Goal: Transaction & Acquisition: Purchase product/service

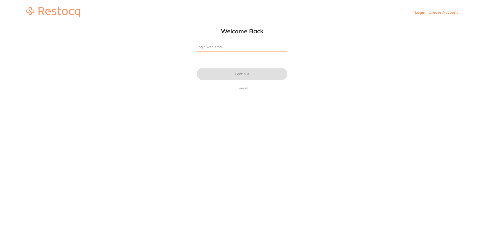
click at [221, 56] on input "Login with email" at bounding box center [242, 57] width 91 height 13
type input "[EMAIL_ADDRESS][DOMAIN_NAME]"
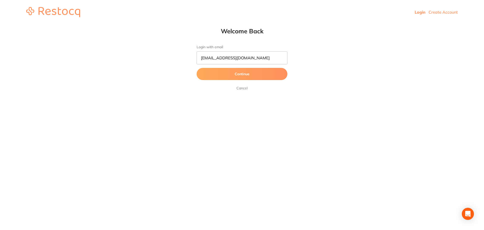
click at [231, 79] on button "Continue" at bounding box center [242, 74] width 91 height 12
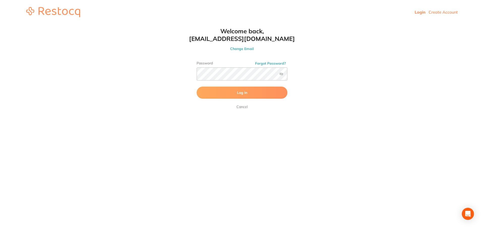
click at [238, 94] on span "Log In" at bounding box center [242, 92] width 10 height 5
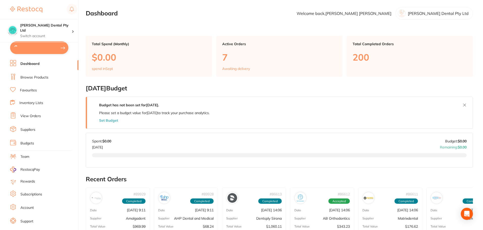
type input "3"
click at [41, 50] on button "$14,575.15 in your order" at bounding box center [39, 47] width 58 height 12
checkbox input "true"
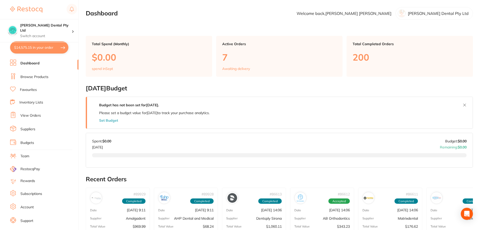
checkbox input "true"
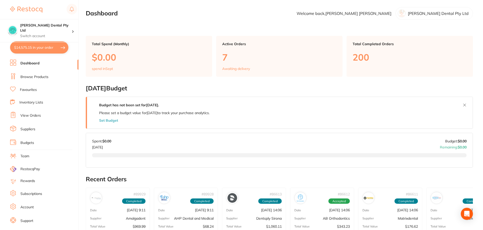
checkbox input "true"
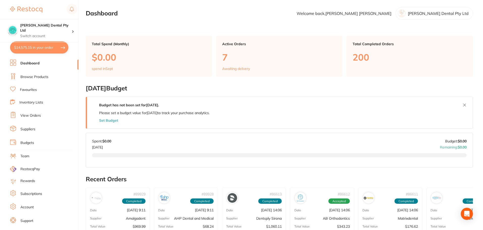
checkbox input "true"
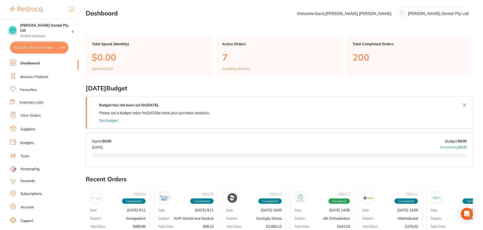
checkbox input "true"
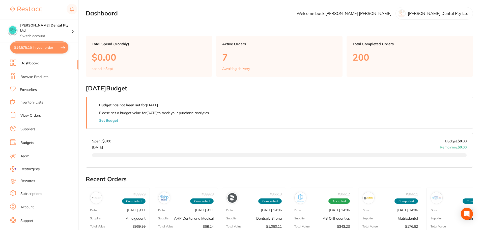
checkbox input "true"
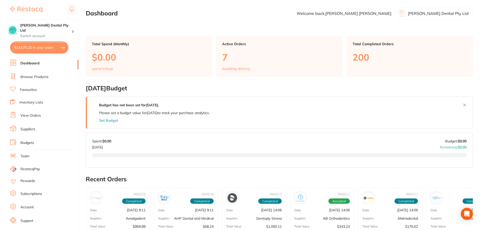
checkbox input "true"
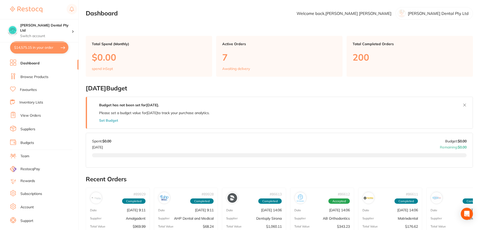
checkbox input "true"
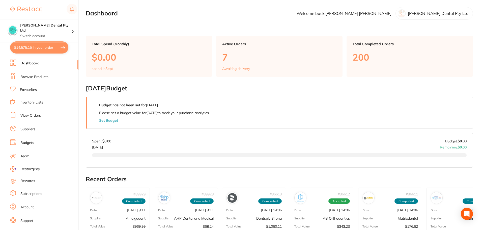
checkbox input "true"
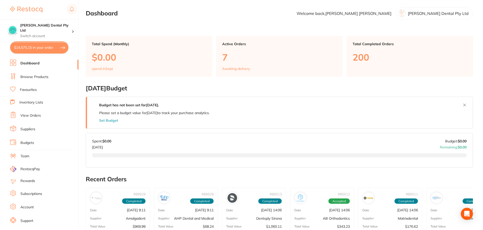
checkbox input "true"
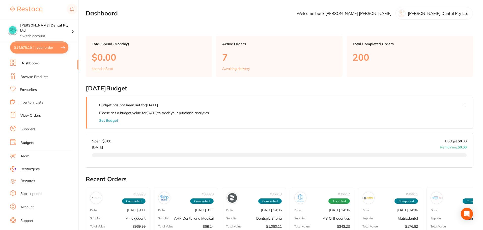
checkbox input "true"
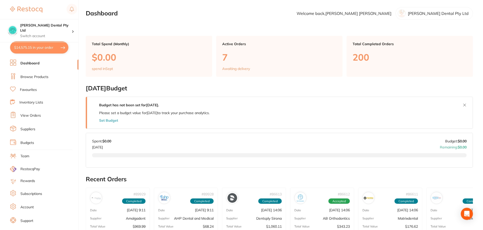
checkbox input "true"
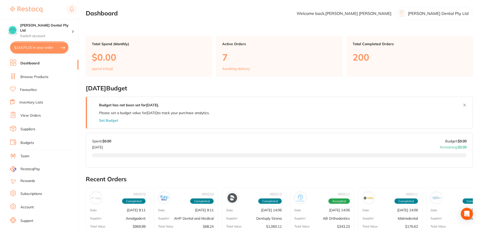
checkbox input "true"
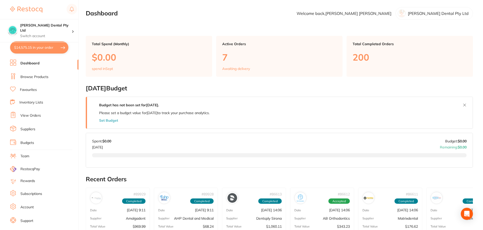
checkbox input "true"
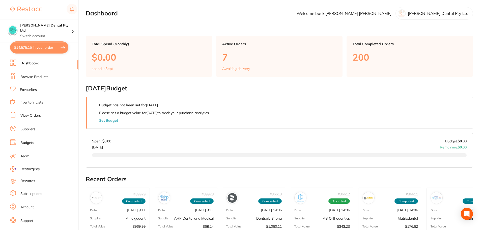
checkbox input "true"
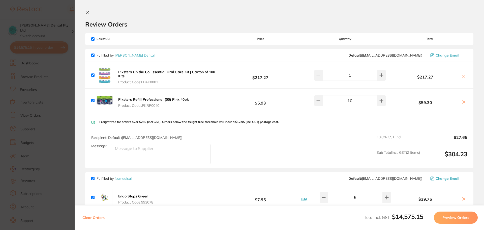
click at [92, 179] on input "checkbox" at bounding box center [92, 178] width 3 height 3
checkbox input "false"
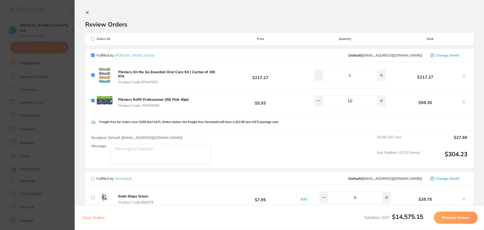
checkbox input "false"
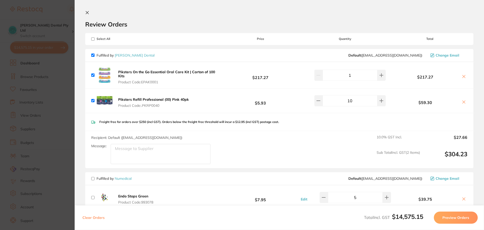
checkbox input "false"
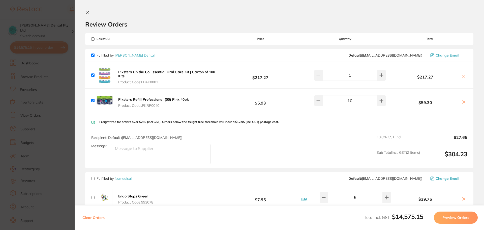
checkbox input "false"
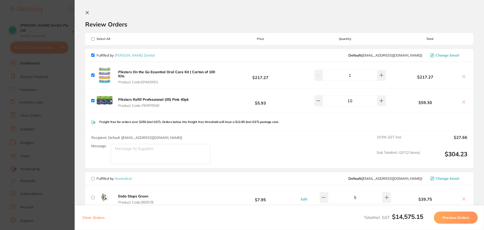
checkbox input "false"
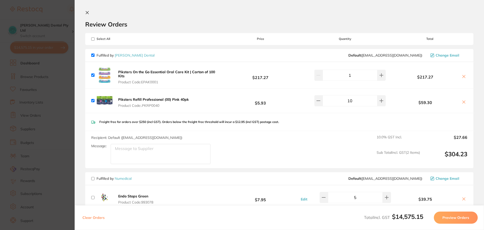
checkbox input "false"
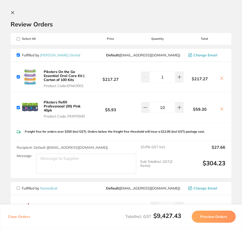
drag, startPoint x: 89, startPoint y: 86, endPoint x: 75, endPoint y: 84, distance: 14.3
click at [75, 84] on button "Piksters On the Go Essential Oral Care Kit | Carton of 100 Kits Product Code: E…" at bounding box center [65, 79] width 47 height 19
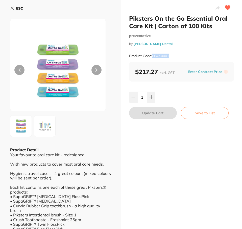
drag, startPoint x: 171, startPoint y: 56, endPoint x: 153, endPoint y: 57, distance: 18.7
click at [153, 57] on div "Product Code: EPAK0001" at bounding box center [181, 56] width 105 height 12
copy small "EPAK0001"
click at [19, 7] on b "ESC" at bounding box center [19, 8] width 7 height 5
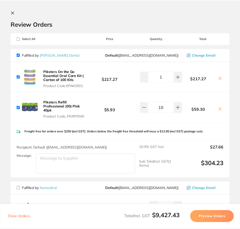
scroll to position [164, 0]
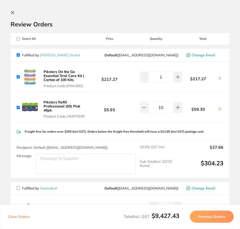
click at [67, 113] on button "Piksters Refill Professional (00) Pink 40pk Product Code: .PKRP0040" at bounding box center [65, 109] width 47 height 19
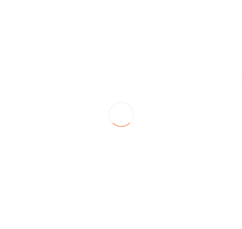
scroll to position [0, 0]
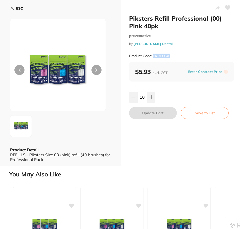
drag, startPoint x: 171, startPoint y: 56, endPoint x: 153, endPoint y: 56, distance: 17.9
click at [153, 56] on div "Product Code: .PKRP0040" at bounding box center [181, 56] width 105 height 12
copy small "PKRP0040"
drag, startPoint x: 14, startPoint y: 6, endPoint x: 3, endPoint y: 35, distance: 30.8
click at [14, 6] on button "ESC" at bounding box center [16, 8] width 13 height 9
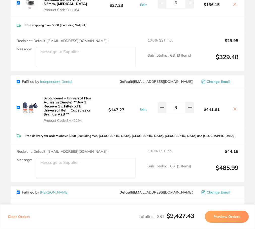
scroll to position [1009, 0]
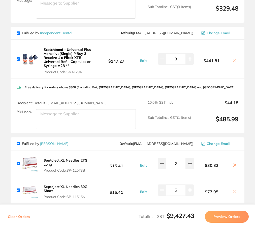
click at [18, 32] on input "checkbox" at bounding box center [18, 33] width 3 height 3
checkbox input "false"
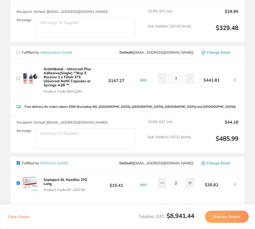
scroll to position [958, 0]
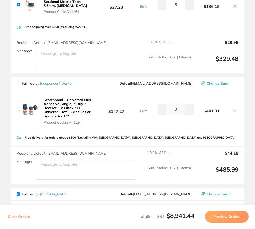
click at [234, 109] on icon at bounding box center [235, 111] width 4 height 4
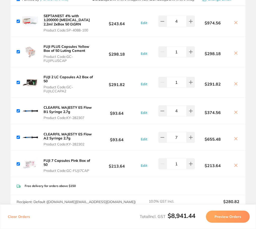
scroll to position [1595, 0]
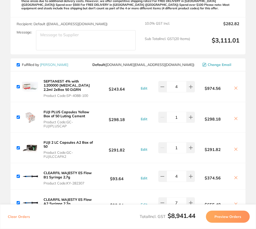
click at [19, 63] on input "checkbox" at bounding box center [18, 64] width 3 height 3
checkbox input "false"
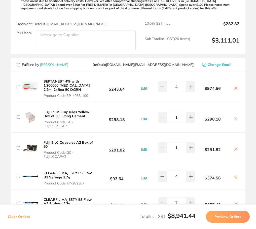
checkbox input "false"
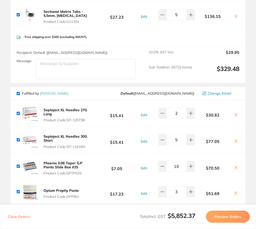
scroll to position [940, 0]
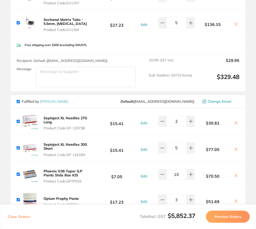
click at [18, 100] on input "checkbox" at bounding box center [18, 101] width 3 height 3
checkbox input "false"
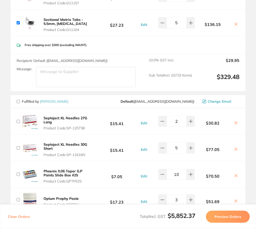
checkbox input "false"
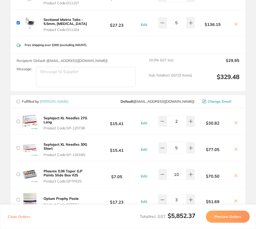
checkbox input "false"
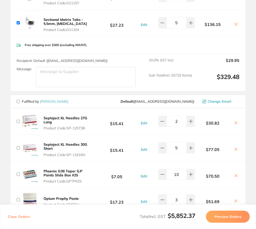
checkbox input "false"
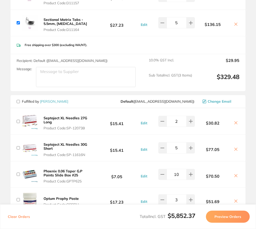
checkbox input "false"
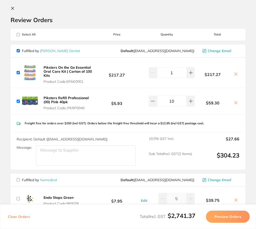
scroll to position [0, 0]
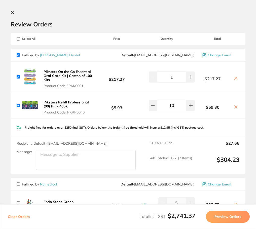
click at [229, 213] on button "Preview Orders" at bounding box center [228, 217] width 44 height 12
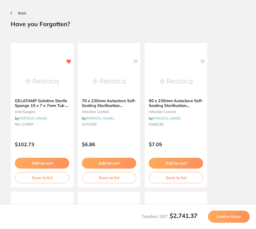
click at [234, 216] on span "Confirm Order" at bounding box center [229, 217] width 25 height 5
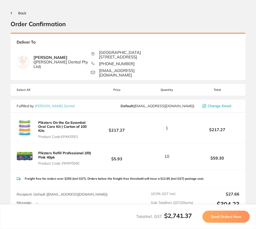
click at [234, 216] on span "Send Orders Now" at bounding box center [226, 217] width 30 height 5
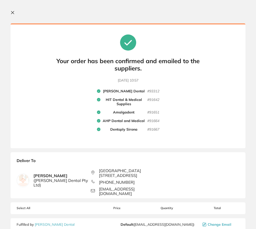
click at [13, 13] on icon at bounding box center [12, 12] width 3 height 3
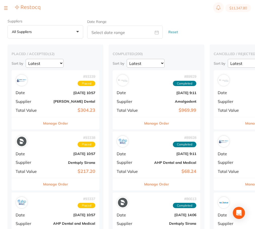
click at [6, 7] on div at bounding box center [6, 8] width 4 height 6
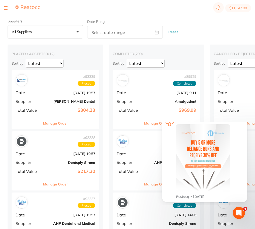
click at [5, 9] on div at bounding box center [6, 8] width 4 height 6
click at [6, 8] on button at bounding box center [6, 8] width 4 height 1
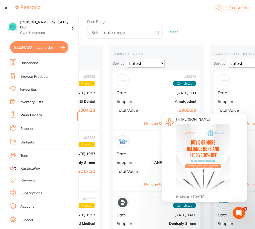
click at [39, 46] on button "$11,347.80 in your order" at bounding box center [39, 47] width 58 height 12
checkbox input "true"
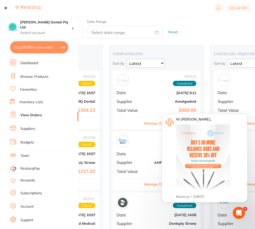
checkbox input "true"
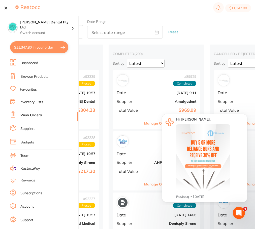
checkbox input "true"
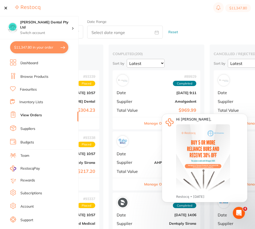
checkbox input "true"
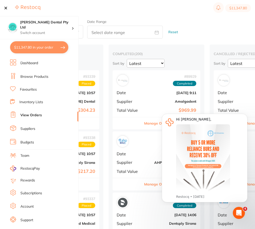
checkbox input "true"
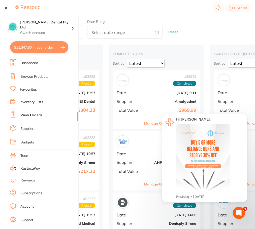
checkbox input "true"
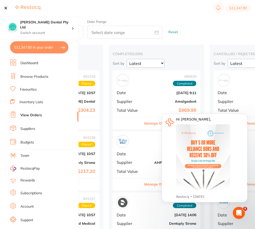
checkbox input "true"
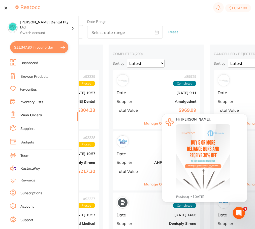
checkbox input "true"
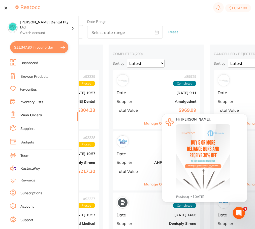
checkbox input "true"
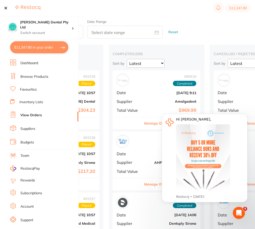
checkbox input "true"
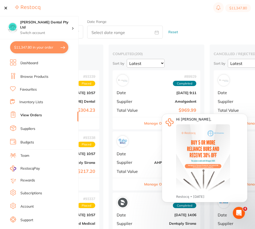
checkbox input "true"
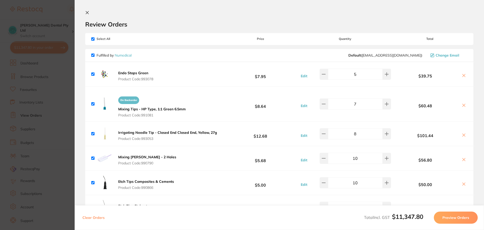
click at [288, 25] on h2 "Review Orders" at bounding box center [279, 24] width 388 height 8
click at [454, 216] on button "Preview Orders" at bounding box center [456, 217] width 44 height 12
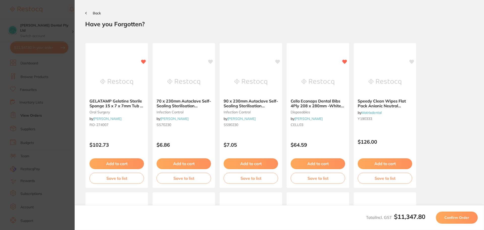
click at [98, 13] on span "Back" at bounding box center [97, 13] width 8 height 5
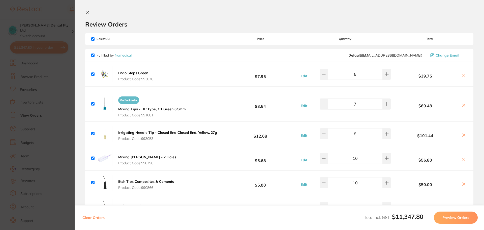
drag, startPoint x: 188, startPoint y: 31, endPoint x: 176, endPoint y: 50, distance: 22.7
drag, startPoint x: 176, startPoint y: 50, endPoint x: 195, endPoint y: 28, distance: 28.8
click at [195, 28] on section "Review Orders Your orders are being processed and we will notify you once we ha…" at bounding box center [279, 115] width 409 height 230
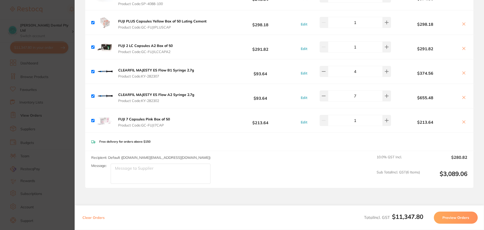
scroll to position [1331, 0]
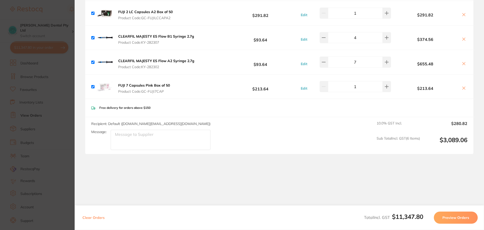
click at [66, 26] on section "Update RRP Set your pre negotiated price for this item. Item Agreed RRP (excl. …" at bounding box center [242, 115] width 484 height 230
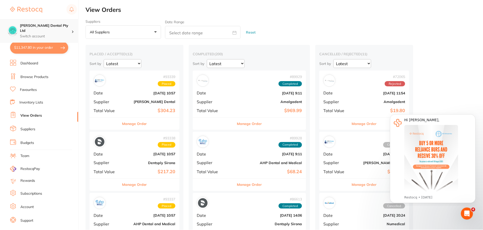
scroll to position [164, 0]
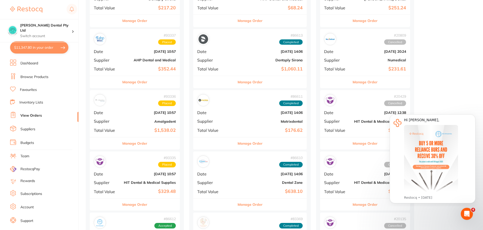
click at [29, 103] on link "Inventory Lists" at bounding box center [31, 102] width 24 height 5
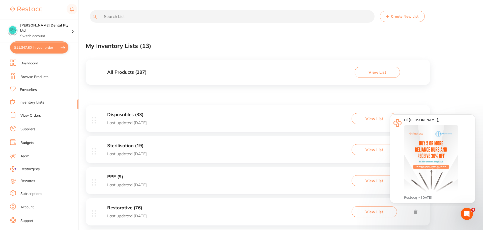
click at [33, 47] on button "$11,347.80 in your order" at bounding box center [39, 47] width 58 height 12
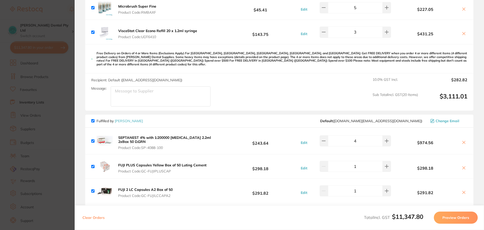
scroll to position [1155, 0]
drag, startPoint x: 376, startPoint y: 117, endPoint x: 425, endPoint y: 122, distance: 49.1
click at [425, 122] on div "Fulfilled by [PERSON_NAME] ( [DOMAIN_NAME][EMAIL_ADDRESS][DOMAIN_NAME] ) Change…" at bounding box center [279, 119] width 388 height 13
click at [434, 117] on button "Change Email" at bounding box center [448, 119] width 39 height 5
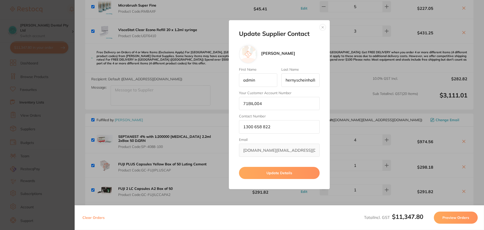
click at [323, 28] on button "button" at bounding box center [323, 27] width 6 height 6
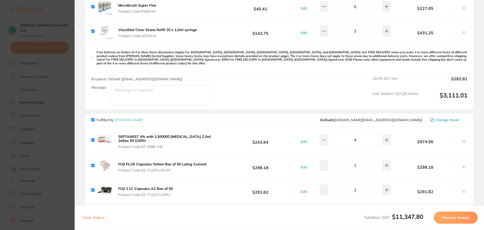
click at [142, 117] on link "[PERSON_NAME]" at bounding box center [129, 119] width 28 height 5
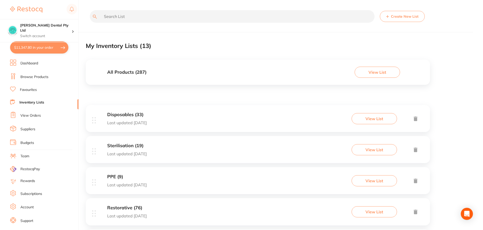
click at [54, 48] on button "$11,347.80 in your order" at bounding box center [39, 47] width 58 height 12
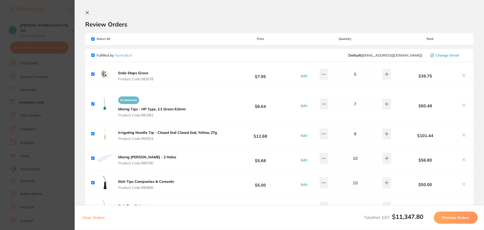
click at [96, 37] on span "Select All" at bounding box center [116, 39] width 50 height 4
click at [93, 39] on input "checkbox" at bounding box center [92, 38] width 3 height 3
checkbox input "false"
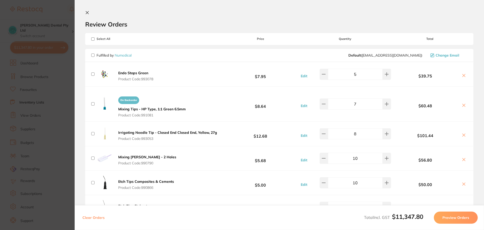
checkbox input "false"
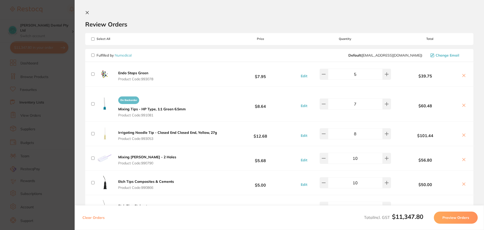
checkbox input "false"
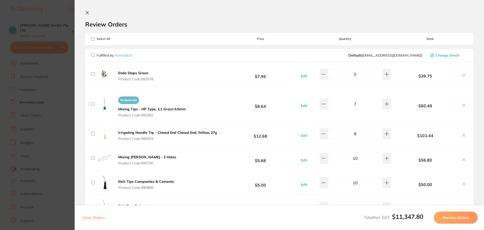
checkbox input "false"
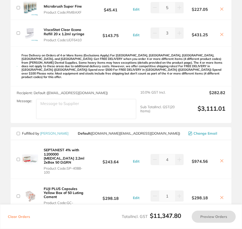
scroll to position [1311, 0]
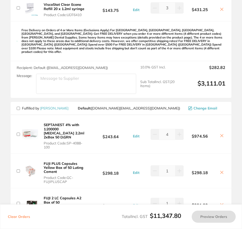
click at [221, 135] on icon at bounding box center [221, 136] width 3 height 3
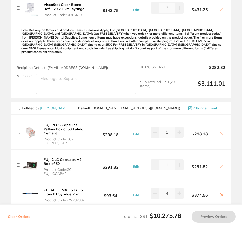
click at [221, 133] on icon at bounding box center [221, 134] width 3 height 3
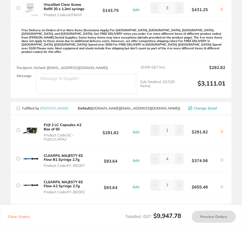
click at [221, 131] on icon at bounding box center [221, 132] width 3 height 3
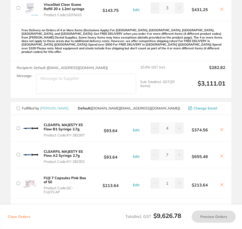
click at [221, 128] on button at bounding box center [221, 130] width 7 height 5
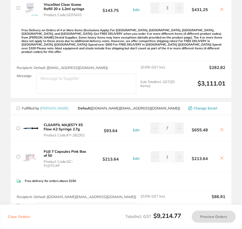
click at [221, 128] on button at bounding box center [221, 130] width 7 height 5
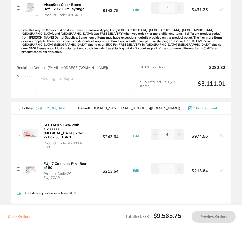
click at [220, 134] on button at bounding box center [221, 136] width 7 height 5
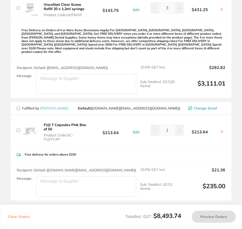
click at [221, 130] on icon at bounding box center [221, 132] width 4 height 4
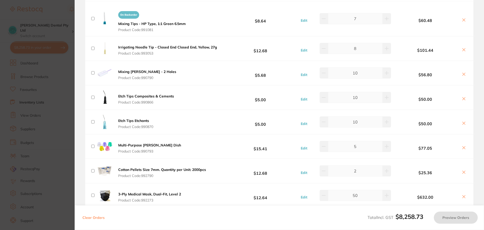
scroll to position [0, 0]
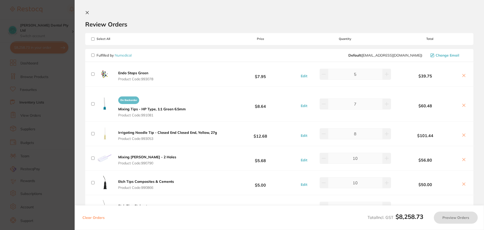
click at [89, 14] on button at bounding box center [88, 13] width 6 height 5
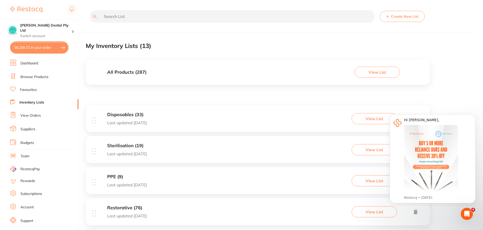
click at [139, 15] on input "text" at bounding box center [232, 16] width 285 height 13
click at [33, 79] on link "Browse Products" at bounding box center [34, 76] width 28 height 5
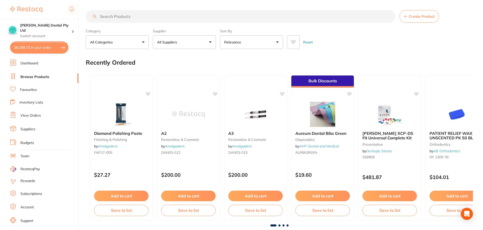
click at [144, 16] on input "search" at bounding box center [241, 16] width 310 height 13
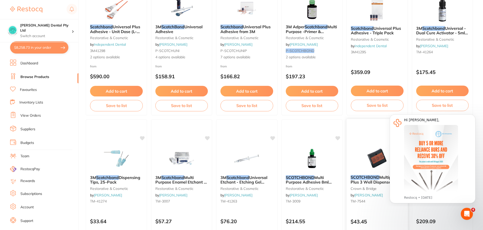
scroll to position [25, 0]
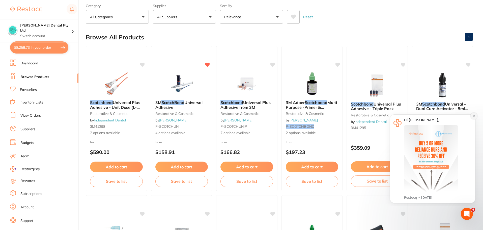
click at [474, 117] on button "Dismiss notification" at bounding box center [473, 115] width 7 height 7
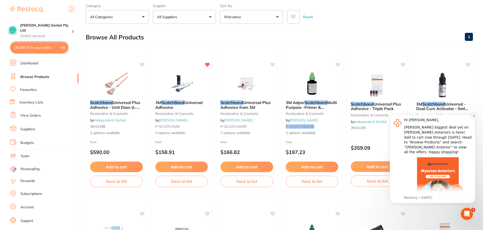
click at [475, 115] on icon "Dismiss notification" at bounding box center [473, 115] width 3 height 3
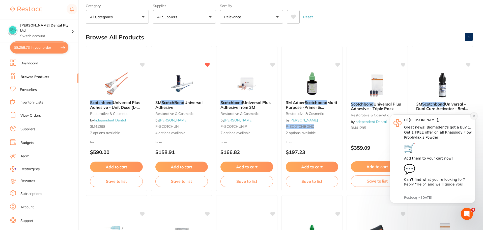
click at [473, 116] on icon "Dismiss notification" at bounding box center [473, 115] width 3 height 3
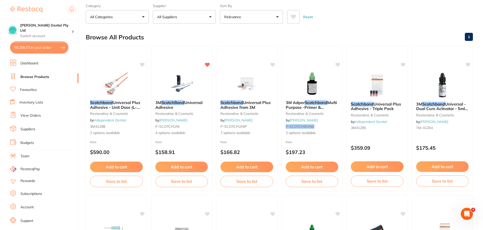
click at [223, 36] on div "Browse All Products 1" at bounding box center [279, 37] width 387 height 17
click at [372, 166] on button "Add to cart" at bounding box center [376, 167] width 53 height 11
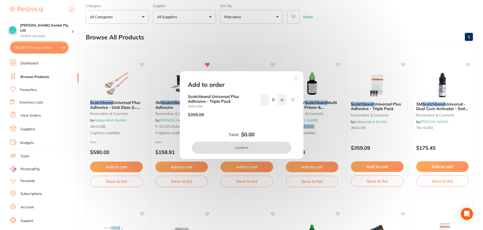
click at [377, 113] on div "Add to order Scotchbond Universal Plus Adhesive - Triple Pack 3M41295 $359.09 0…" at bounding box center [241, 115] width 483 height 230
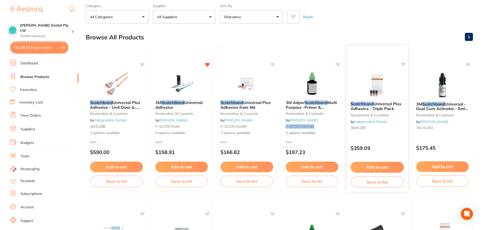
click at [375, 104] on span "Universal Plus Adhesive - Triple Pack" at bounding box center [375, 106] width 51 height 10
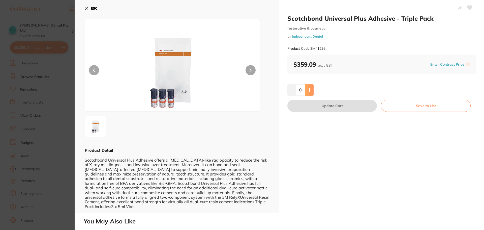
click at [309, 88] on icon at bounding box center [310, 90] width 4 height 4
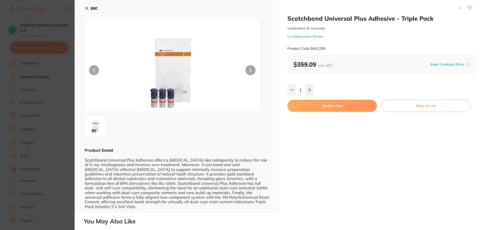
click at [342, 102] on button "Update Cart" at bounding box center [332, 106] width 90 height 12
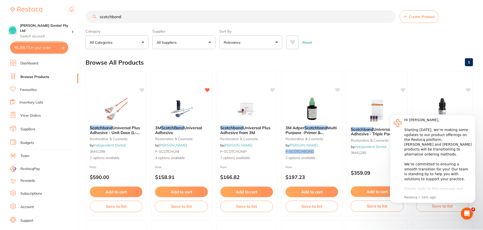
scroll to position [25, 0]
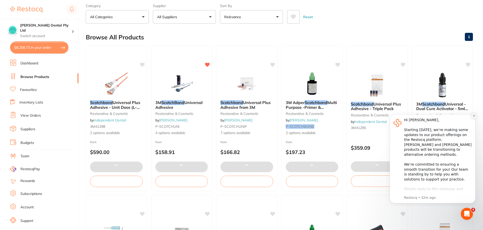
click at [474, 116] on icon "Dismiss notification" at bounding box center [473, 115] width 3 height 3
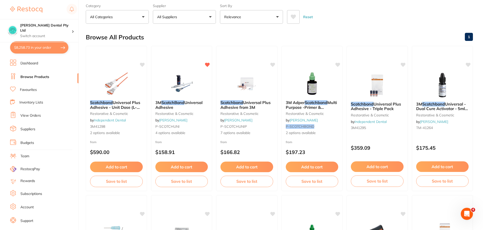
click at [47, 45] on button "$8,258.73 in your order" at bounding box center [39, 47] width 58 height 12
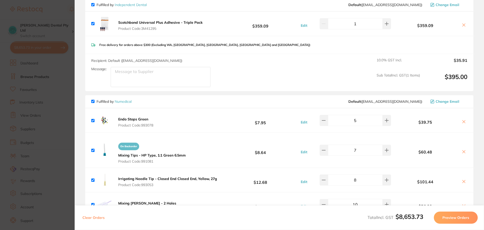
scroll to position [0, 0]
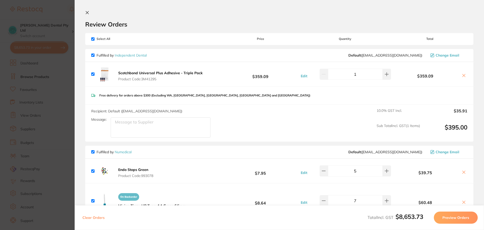
click at [157, 23] on h2 "Review Orders" at bounding box center [279, 24] width 388 height 8
click at [92, 151] on input "checkbox" at bounding box center [92, 151] width 3 height 3
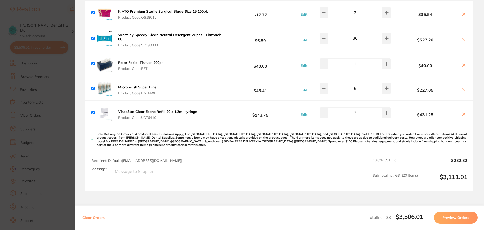
scroll to position [1207, 0]
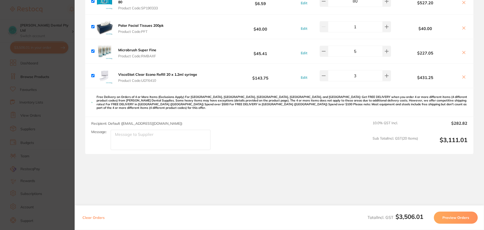
click at [436, 217] on button "Preview Orders" at bounding box center [456, 217] width 44 height 12
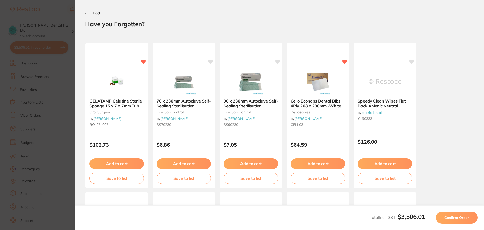
scroll to position [0, 0]
click at [95, 14] on span "Back" at bounding box center [97, 13] width 8 height 5
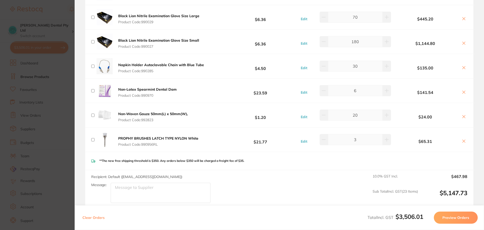
scroll to position [706, 0]
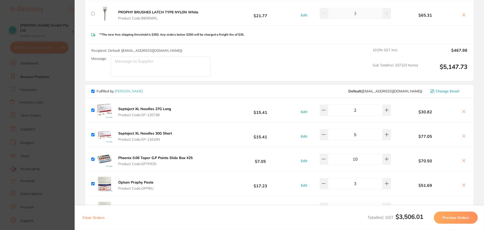
drag, startPoint x: 92, startPoint y: 92, endPoint x: 100, endPoint y: 102, distance: 12.5
click at [92, 92] on input "checkbox" at bounding box center [92, 91] width 3 height 3
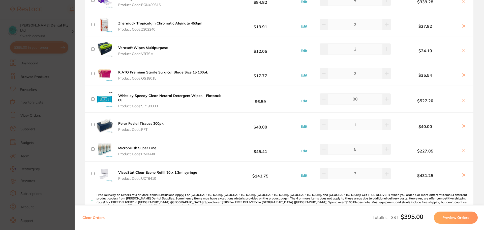
scroll to position [1207, 0]
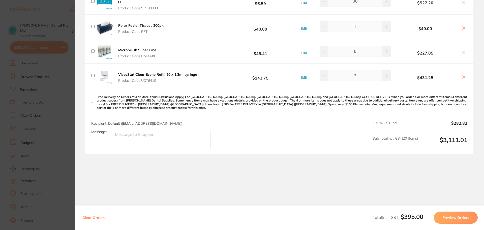
click at [448, 218] on button "Preview Orders" at bounding box center [456, 217] width 44 height 12
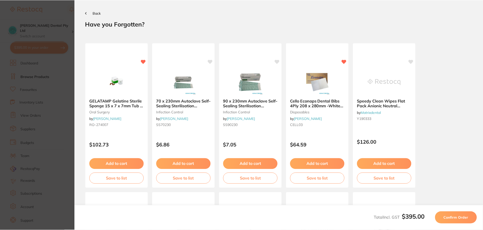
scroll to position [0, 0]
click at [462, 217] on span "Confirm Order" at bounding box center [457, 217] width 25 height 5
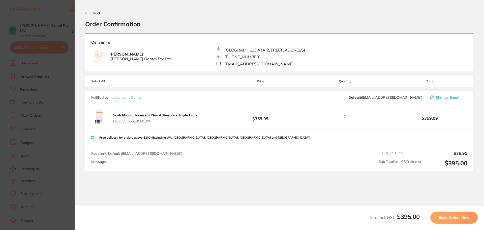
click at [448, 217] on span "Send Orders Now" at bounding box center [454, 217] width 30 height 5
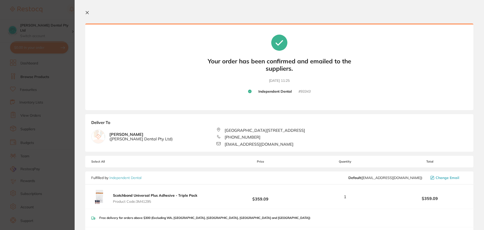
click at [88, 15] on button at bounding box center [88, 13] width 6 height 5
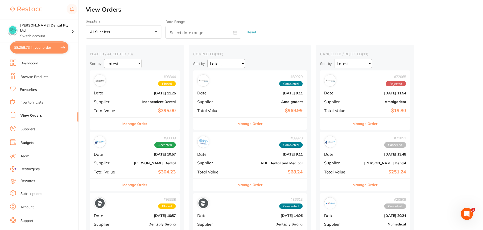
click at [38, 49] on button "$8,258.73 in your order" at bounding box center [39, 47] width 58 height 12
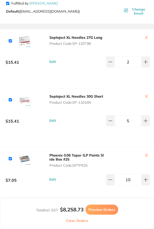
scroll to position [1437, 0]
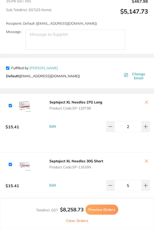
drag, startPoint x: 8, startPoint y: 68, endPoint x: 19, endPoint y: 81, distance: 17.7
click at [8, 68] on input "checkbox" at bounding box center [7, 68] width 3 height 3
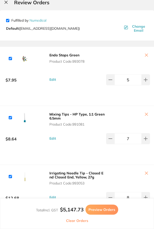
scroll to position [0, 0]
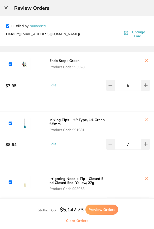
drag, startPoint x: 8, startPoint y: 9, endPoint x: 10, endPoint y: 10, distance: 2.6
click at [8, 9] on icon at bounding box center [6, 7] width 3 height 3
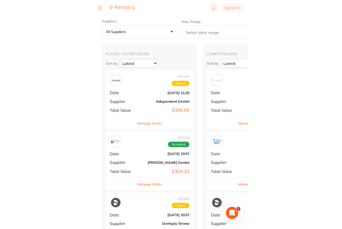
scroll to position [25, 0]
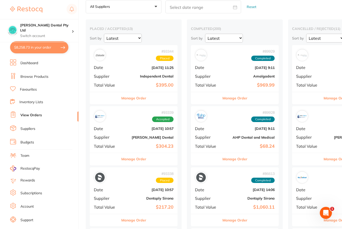
click at [46, 50] on button "$8,258.73 in your order" at bounding box center [39, 47] width 58 height 12
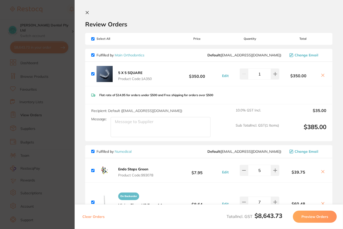
click at [322, 77] on button at bounding box center [322, 75] width 7 height 5
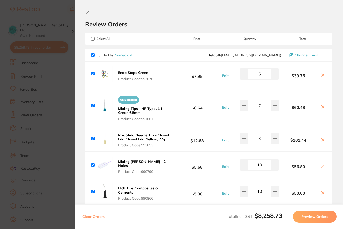
click at [322, 75] on icon at bounding box center [323, 75] width 4 height 4
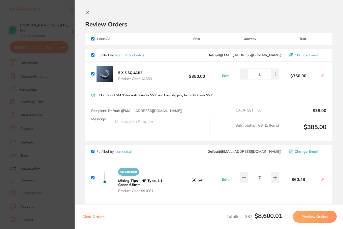
click at [88, 12] on icon at bounding box center [87, 12] width 3 height 3
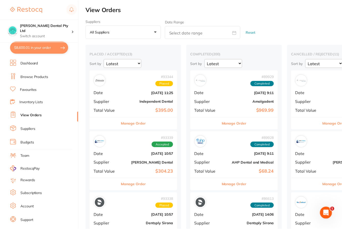
scroll to position [25, 0]
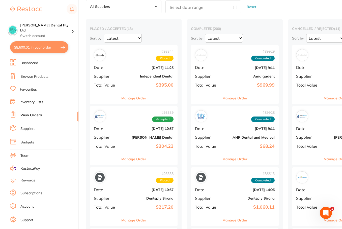
click at [34, 45] on button "$8,600.01 in your order" at bounding box center [39, 47] width 58 height 12
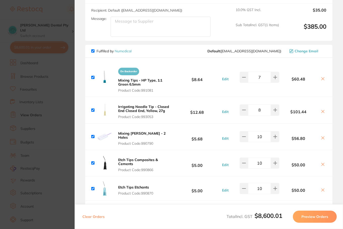
scroll to position [101, 0]
click at [92, 51] on input "checkbox" at bounding box center [92, 50] width 3 height 3
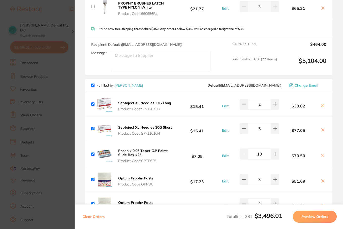
scroll to position [731, 0]
click at [93, 83] on input "checkbox" at bounding box center [92, 84] width 3 height 3
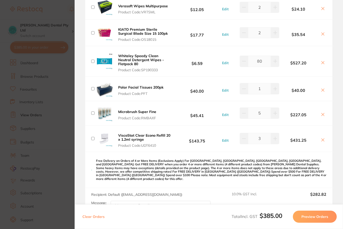
scroll to position [1255, 0]
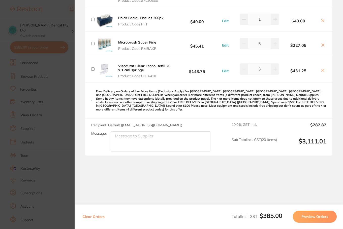
click at [330, 218] on button "Preview Orders" at bounding box center [315, 217] width 44 height 12
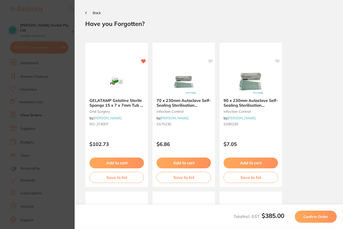
scroll to position [0, 0]
click at [330, 218] on button "Confirm Order" at bounding box center [316, 217] width 42 height 12
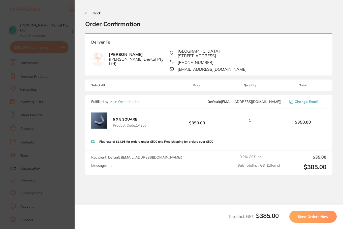
click at [330, 218] on button "Send Orders Now" at bounding box center [312, 217] width 47 height 12
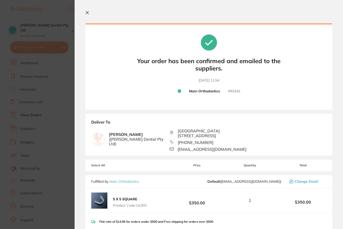
click at [77, 14] on section "Your orders are being processed and we will notify you once we have placed the …" at bounding box center [209, 114] width 269 height 229
drag, startPoint x: 88, startPoint y: 12, endPoint x: 74, endPoint y: 38, distance: 29.0
click at [88, 12] on icon at bounding box center [87, 13] width 4 height 4
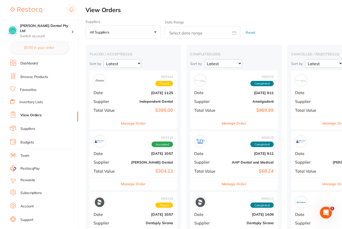
scroll to position [25, 0]
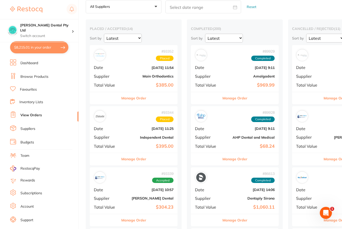
click at [53, 50] on button "$8,215.01 in your order" at bounding box center [39, 47] width 58 height 12
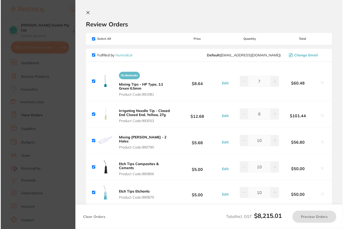
scroll to position [0, 0]
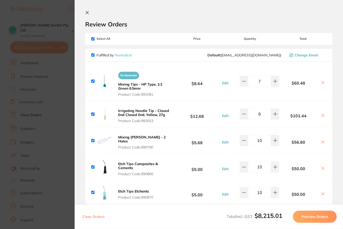
click at [100, 218] on button "Clear Orders" at bounding box center [93, 217] width 25 height 12
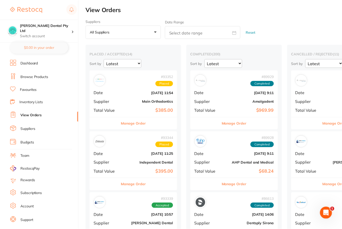
scroll to position [25, 0]
